Goal: Transaction & Acquisition: Purchase product/service

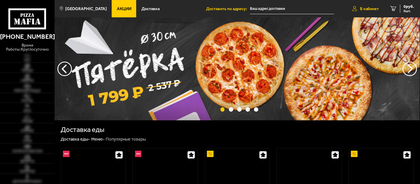
click at [371, 8] on span "В кабинет" at bounding box center [369, 9] width 19 height 4
click at [372, 10] on span "В кабинет" at bounding box center [369, 9] width 19 height 4
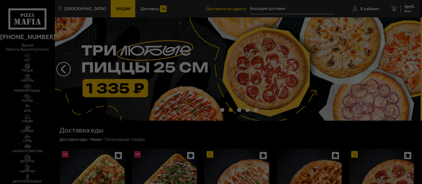
click at [367, 12] on div at bounding box center [211, 92] width 422 height 184
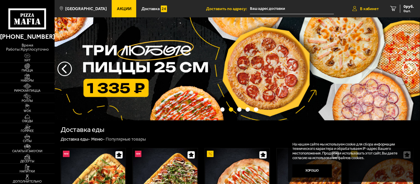
click at [363, 11] on link "В кабинет" at bounding box center [366, 8] width 38 height 17
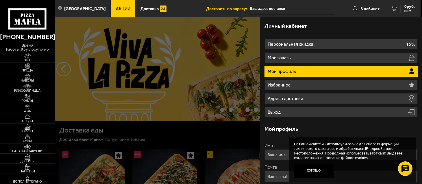
click at [328, 71] on li "Мой профиль" at bounding box center [340, 71] width 153 height 11
click at [364, 7] on span "В кабинет" at bounding box center [369, 9] width 19 height 4
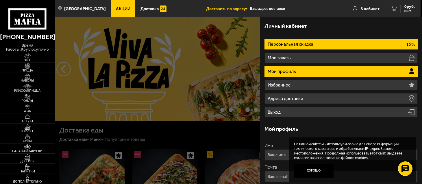
click at [328, 44] on li "Персональная скидка 15%" at bounding box center [340, 44] width 153 height 11
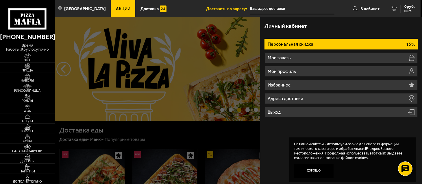
click at [318, 15] on li "Доставить по адресу:" at bounding box center [270, 8] width 128 height 17
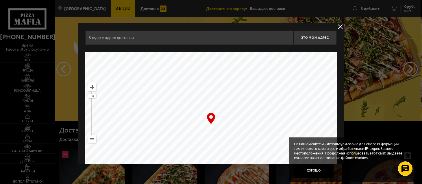
click at [339, 27] on button "delivery type" at bounding box center [339, 26] width 7 height 7
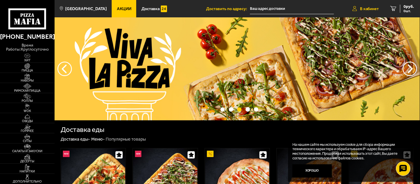
click at [364, 7] on span "В кабинет" at bounding box center [369, 9] width 19 height 4
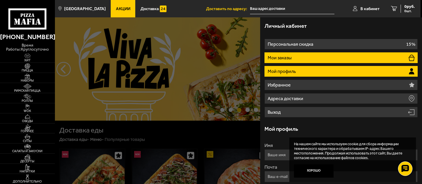
click at [316, 56] on li "Мои заказы" at bounding box center [340, 57] width 153 height 11
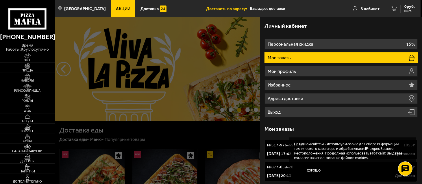
click at [182, 139] on div at bounding box center [266, 109] width 422 height 184
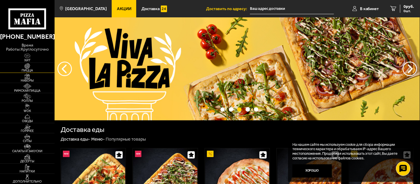
click at [24, 67] on img at bounding box center [27, 65] width 17 height 5
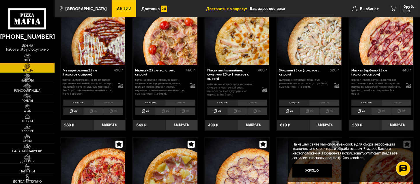
scroll to position [609, 0]
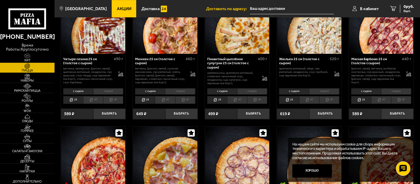
click at [314, 104] on li "30" at bounding box center [309, 100] width 20 height 8
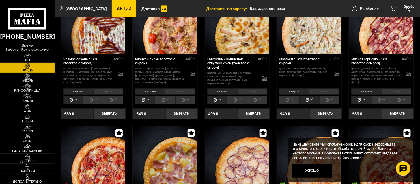
click at [326, 94] on li "тонкое" at bounding box center [324, 91] width 30 height 6
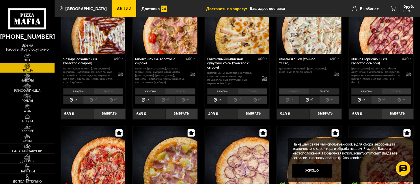
click at [298, 94] on li "с сыром" at bounding box center [294, 91] width 30 height 6
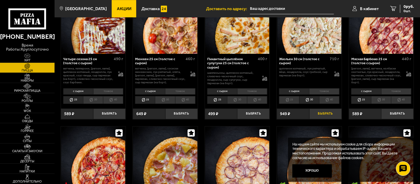
click at [326, 118] on button "Выбрать" at bounding box center [326, 113] width 32 height 11
click at [403, 6] on span "807 руб." at bounding box center [406, 7] width 15 height 4
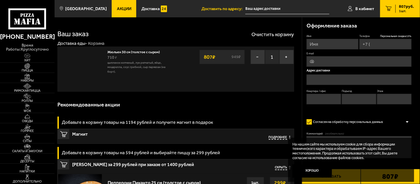
type input "[PHONE_NUMBER]"
type input "[STREET_ADDRESS]"
type input "669"
type input "19"
type input "7"
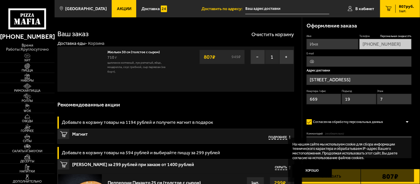
type input "[STREET_ADDRESS]"
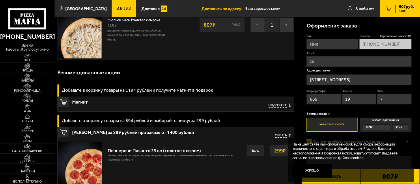
click at [338, 45] on input "Имя" at bounding box center [333, 44] width 52 height 11
type input "покупатель"
click at [366, 70] on p "Адрес доставки" at bounding box center [359, 70] width 105 height 3
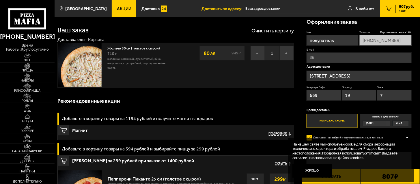
scroll to position [0, 0]
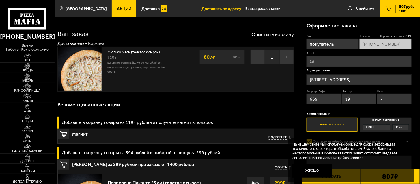
click at [340, 182] on button "Заказать" at bounding box center [331, 176] width 59 height 15
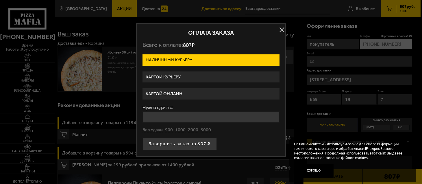
click at [165, 92] on label "Картой онлайн" at bounding box center [210, 93] width 137 height 11
click at [0, 0] on input "Картой онлайн" at bounding box center [0, 0] width 0 height 0
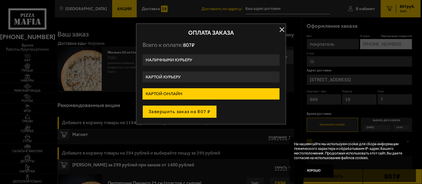
click at [168, 112] on button "Завершить заказ на 807 ₽" at bounding box center [179, 111] width 74 height 13
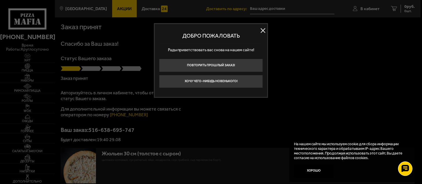
click at [261, 31] on button at bounding box center [262, 30] width 9 height 9
